Goal: Task Accomplishment & Management: Manage account settings

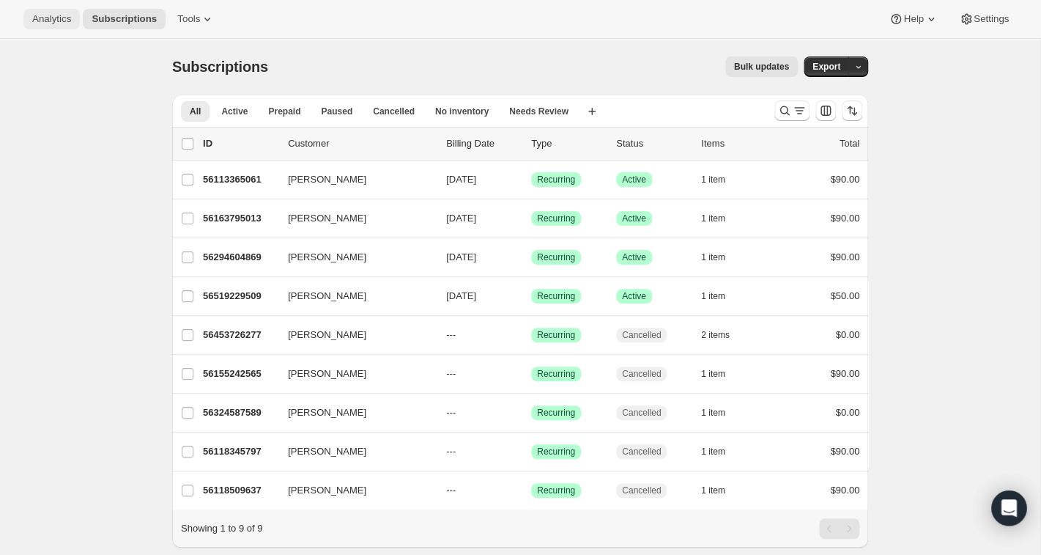
click at [61, 16] on span "Analytics" at bounding box center [51, 19] width 39 height 12
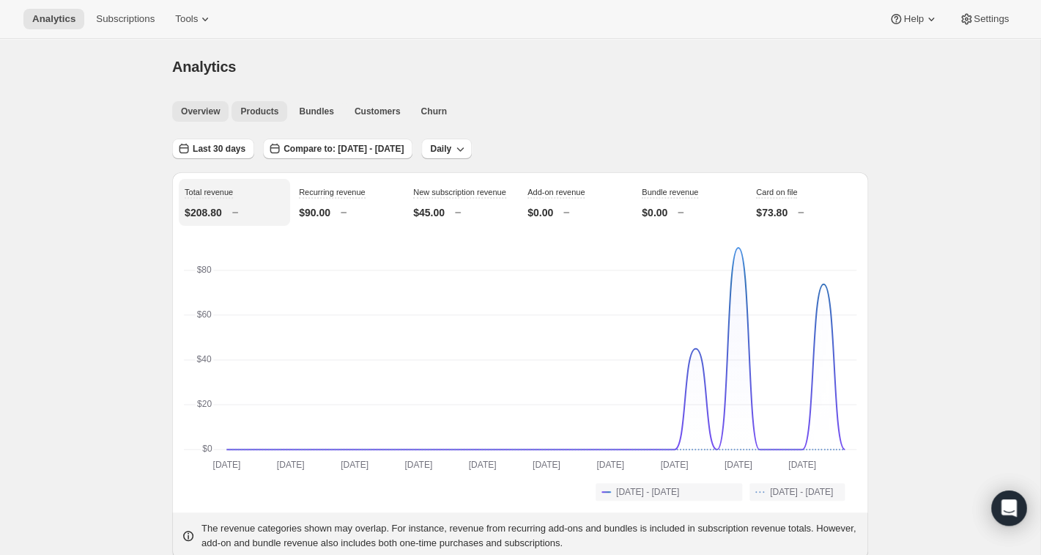
click at [270, 112] on span "Products" at bounding box center [259, 111] width 38 height 12
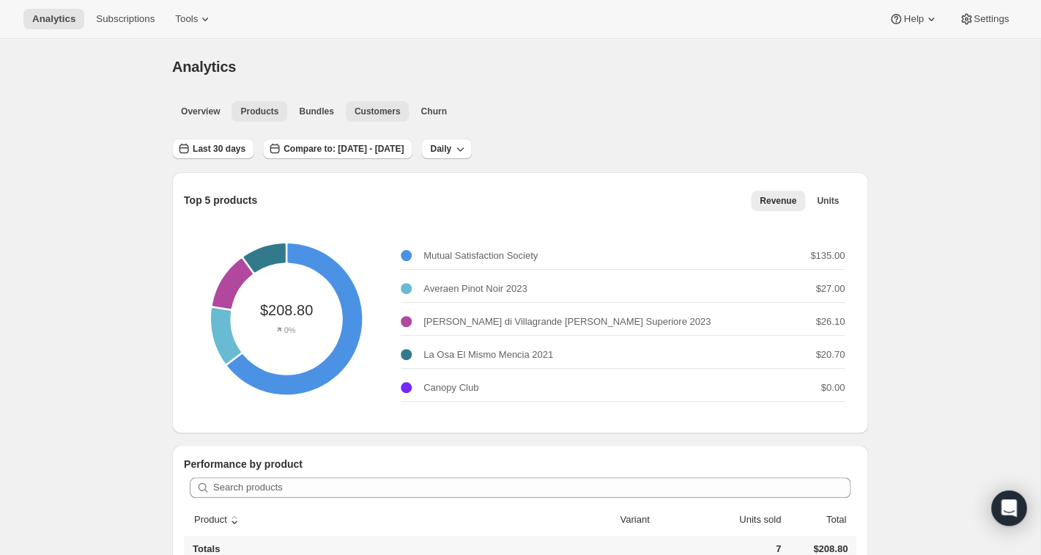
click at [385, 117] on span "Customers" at bounding box center [378, 111] width 46 height 12
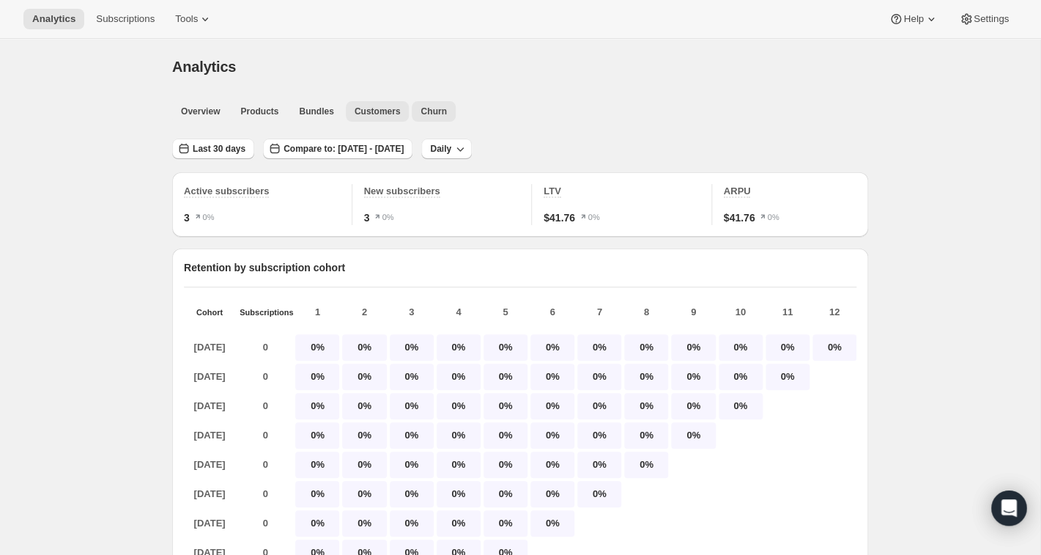
click at [433, 112] on span "Churn" at bounding box center [434, 111] width 26 height 12
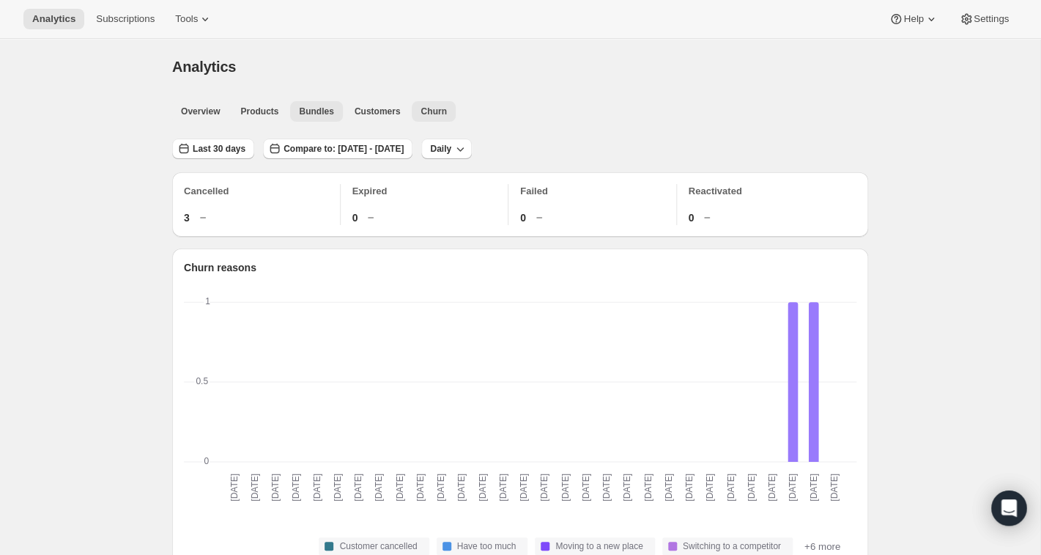
click at [314, 111] on span "Bundles" at bounding box center [316, 111] width 34 height 12
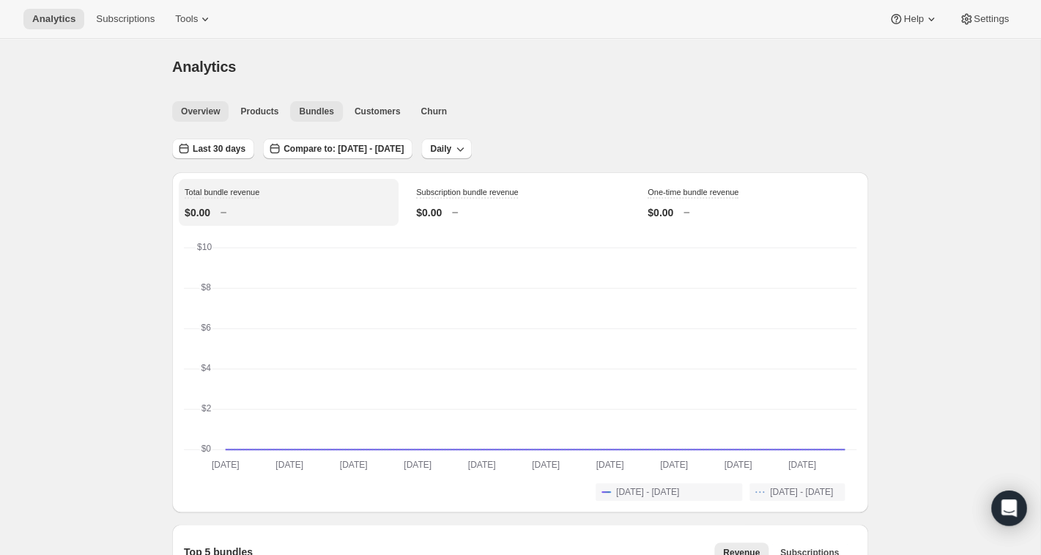
click at [211, 112] on span "Overview" at bounding box center [200, 111] width 39 height 12
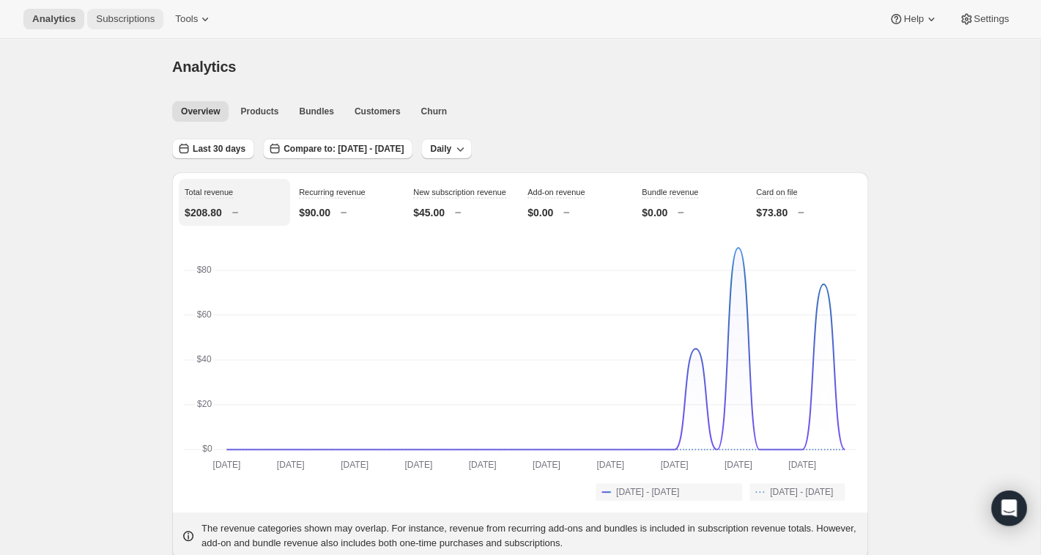
click at [135, 23] on span "Subscriptions" at bounding box center [125, 19] width 59 height 12
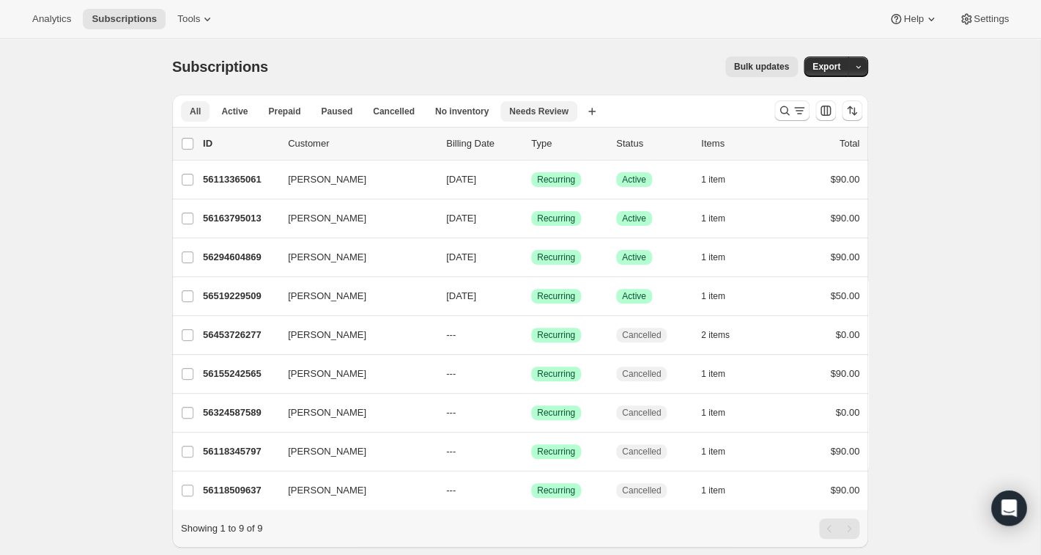
click at [559, 114] on span "Needs Review" at bounding box center [538, 111] width 59 height 12
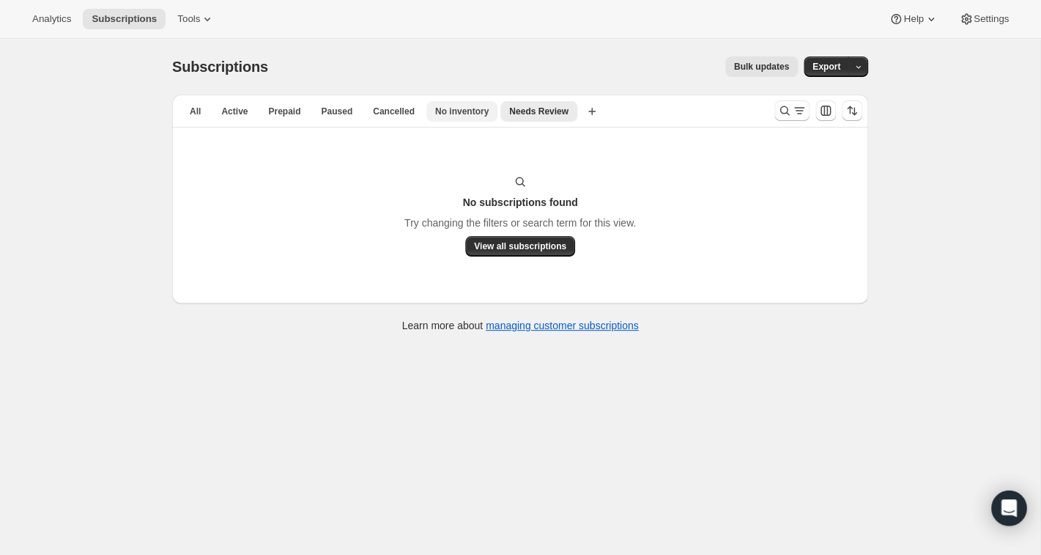
click at [465, 113] on span "No inventory" at bounding box center [461, 111] width 53 height 12
click at [390, 112] on span "Cancelled" at bounding box center [394, 111] width 42 height 12
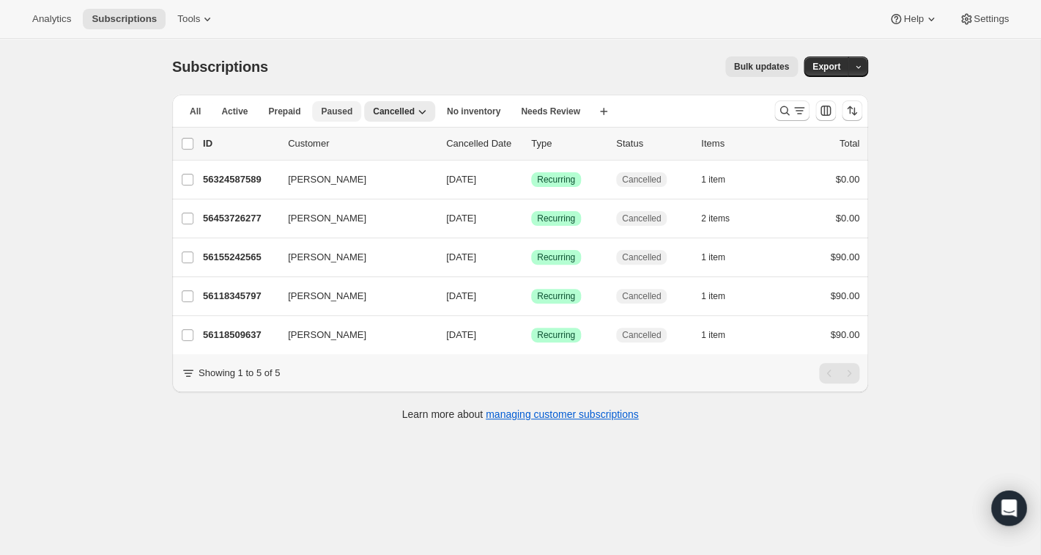
click at [333, 116] on span "Paused" at bounding box center [337, 111] width 32 height 12
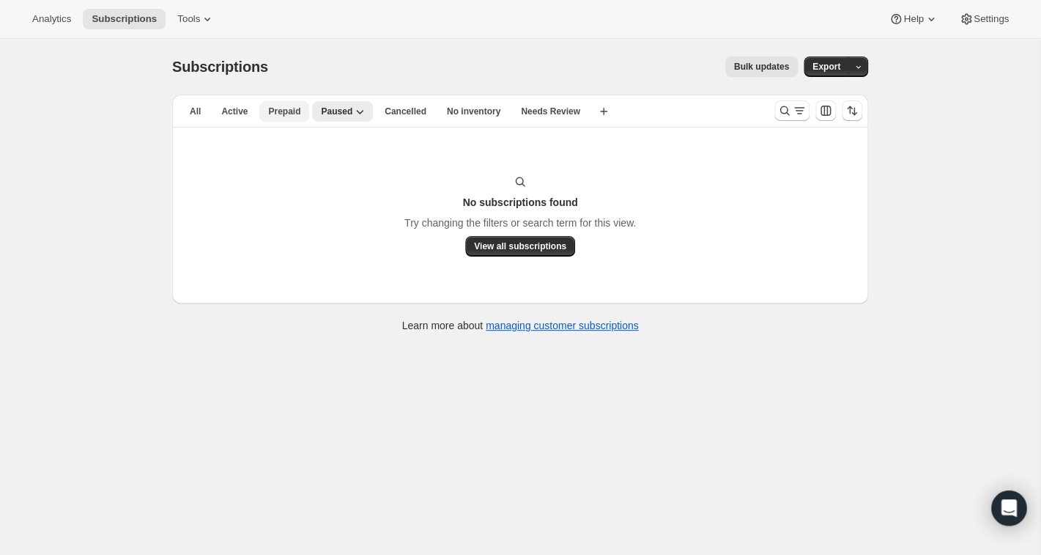
click at [291, 109] on span "Prepaid" at bounding box center [284, 111] width 32 height 12
click at [229, 116] on span "Active" at bounding box center [234, 111] width 26 height 12
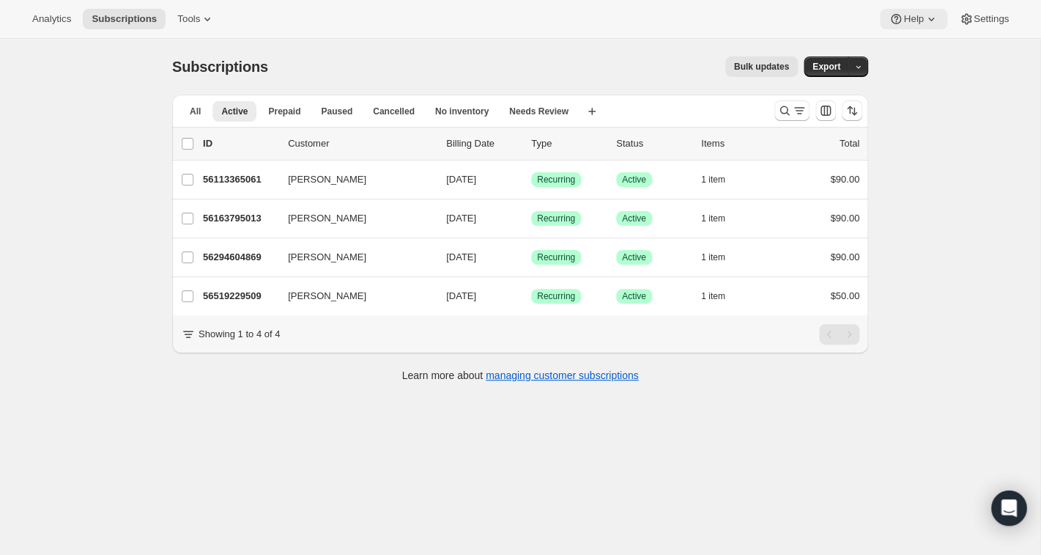
click at [930, 15] on icon at bounding box center [931, 19] width 15 height 15
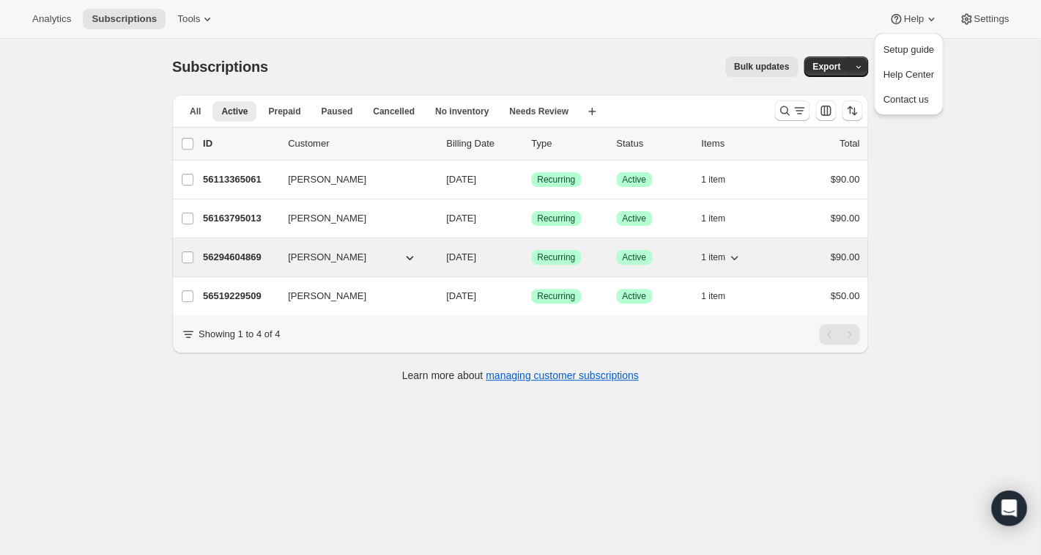
click at [322, 261] on span "[PERSON_NAME]" at bounding box center [327, 257] width 78 height 15
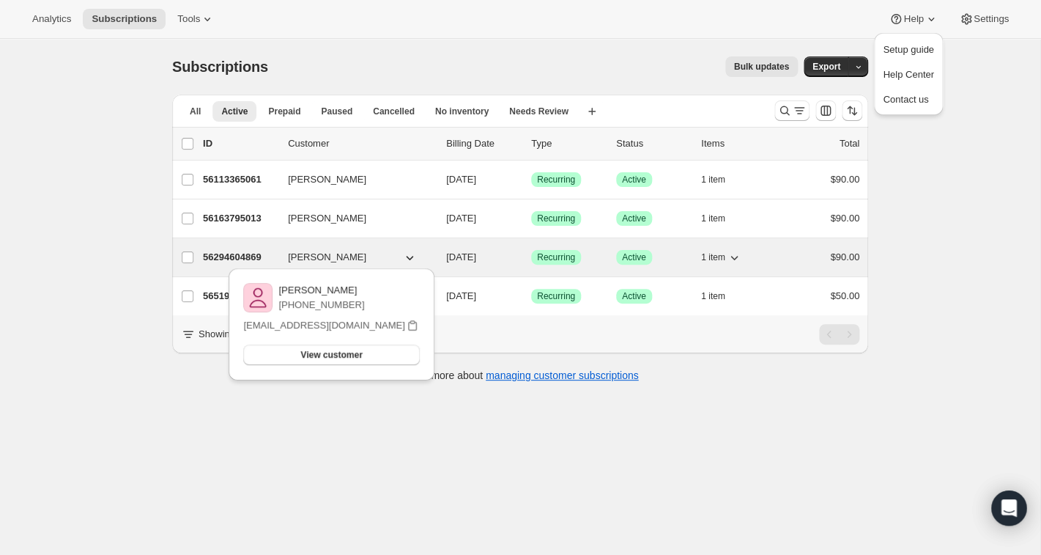
click at [264, 260] on p "56294604869" at bounding box center [239, 257] width 73 height 15
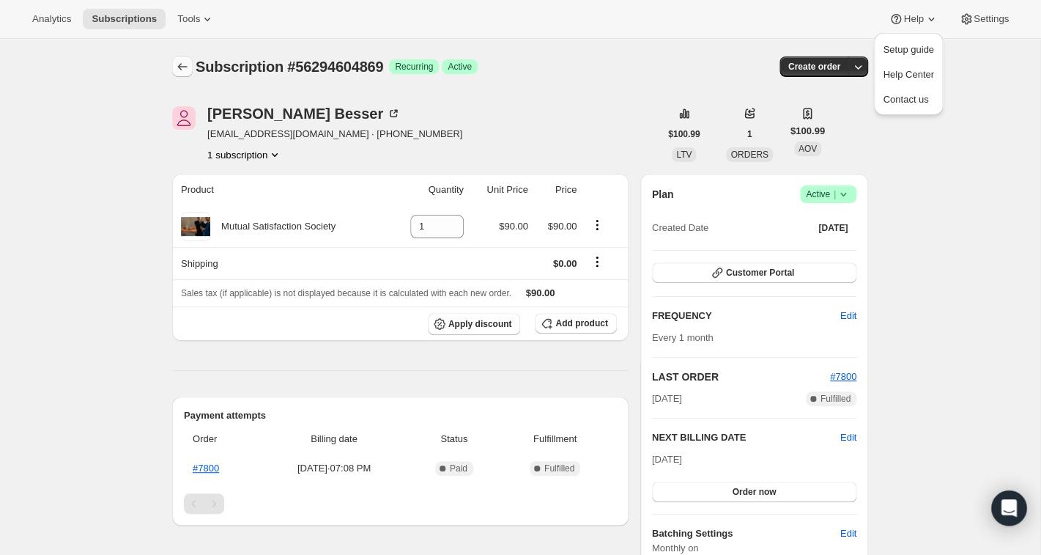
click at [183, 63] on icon "Subscriptions" at bounding box center [182, 66] width 15 height 15
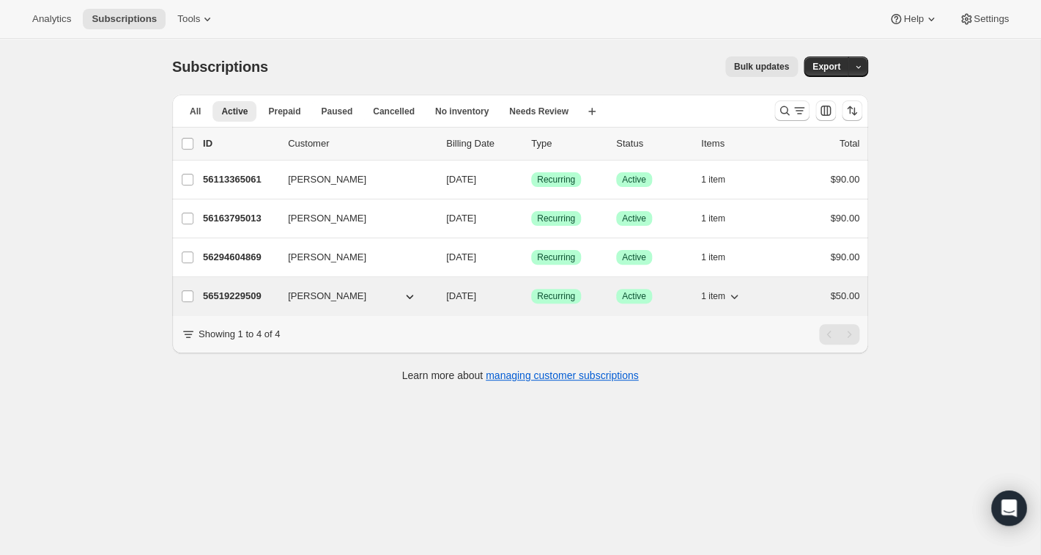
click at [250, 297] on p "56519229509" at bounding box center [239, 296] width 73 height 15
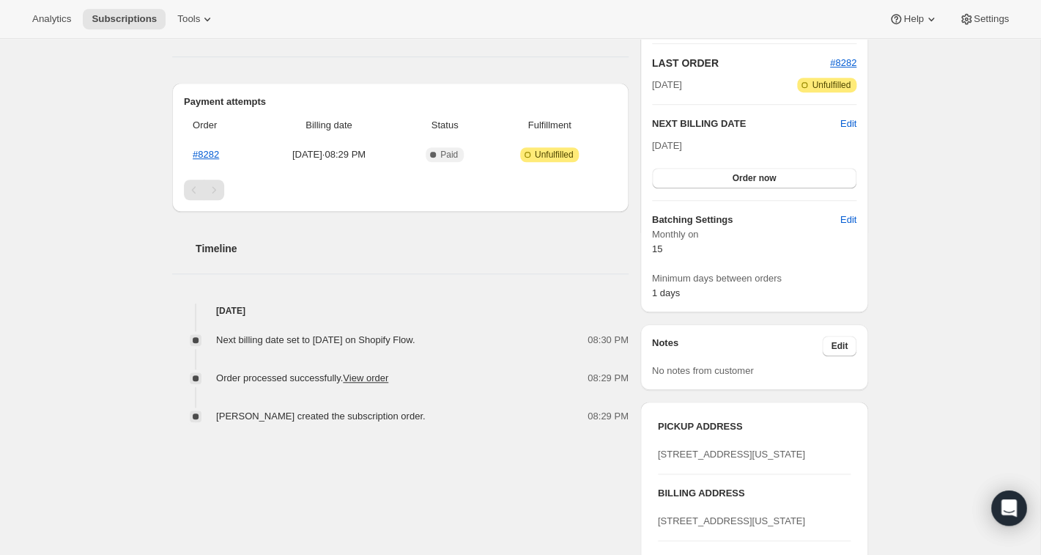
scroll to position [330, 0]
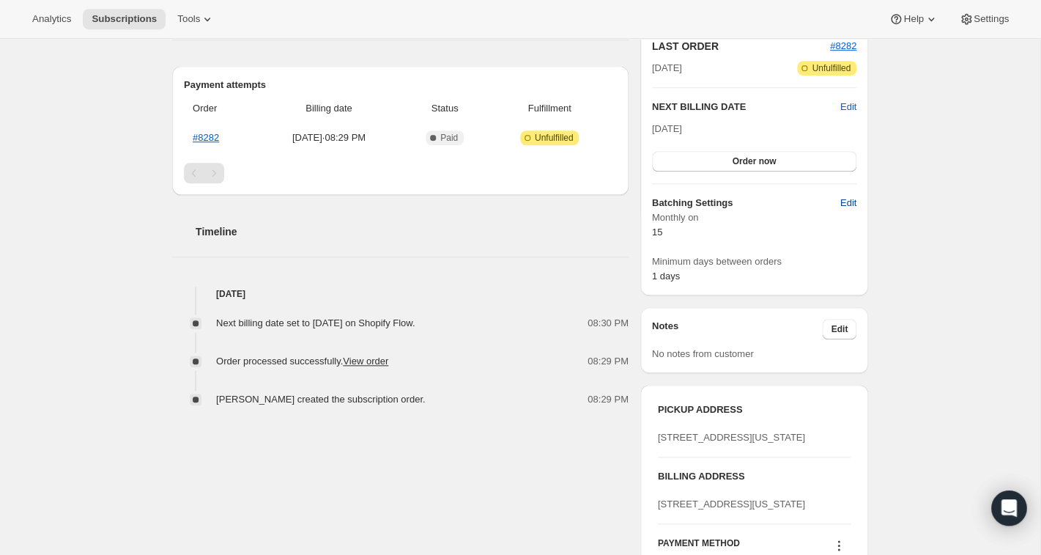
click at [851, 203] on span "Edit" at bounding box center [848, 203] width 16 height 15
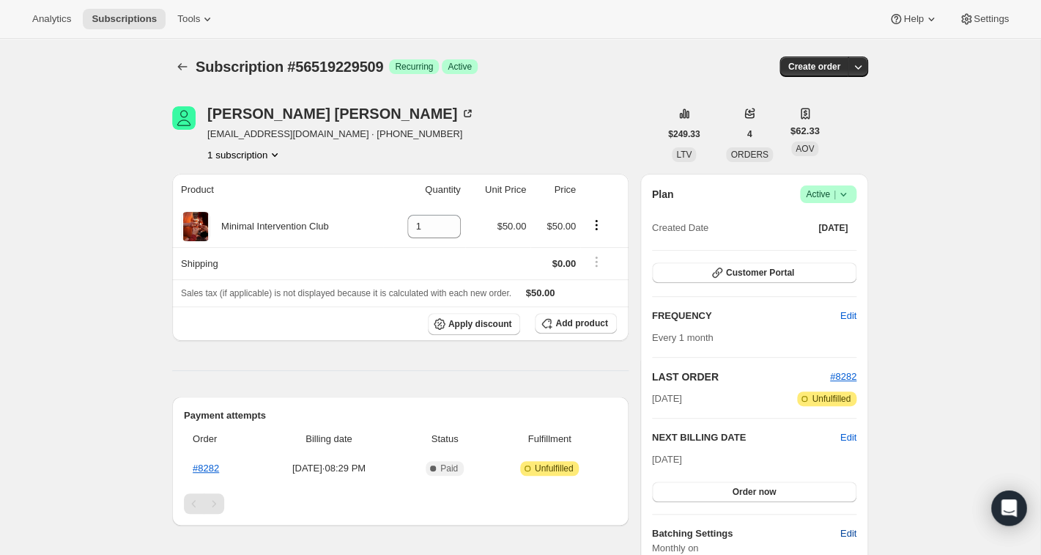
select select "MONTHDAY"
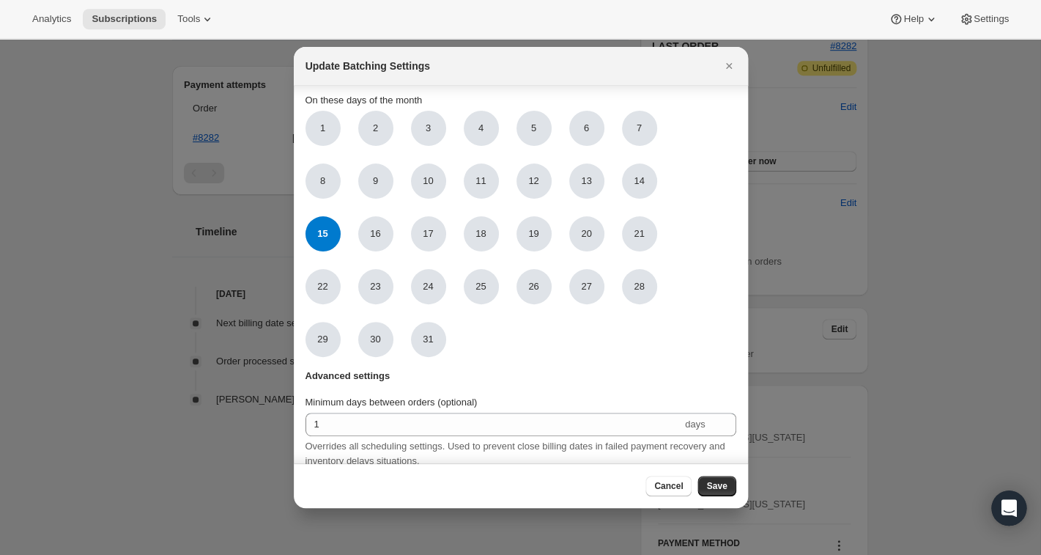
scroll to position [68, 0]
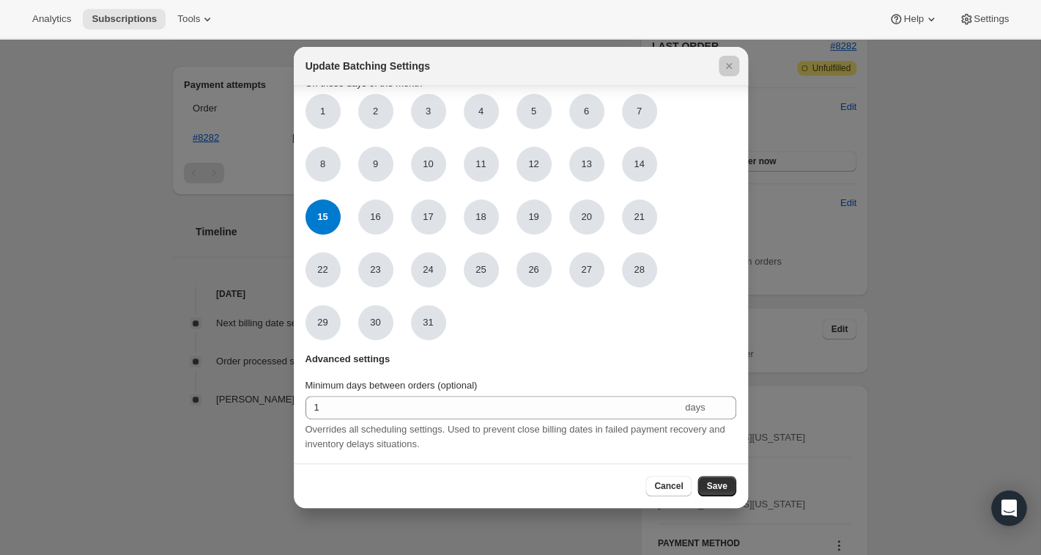
click at [75, 138] on div at bounding box center [520, 277] width 1041 height 555
